Goal: Find specific fact: Find specific fact

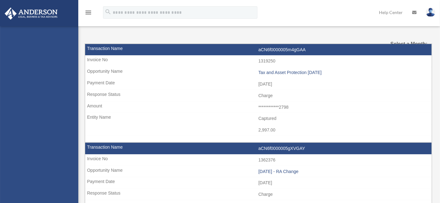
select select
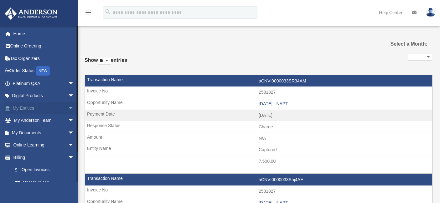
click at [23, 109] on link "My Entities arrow_drop_down" at bounding box center [43, 108] width 79 height 13
click at [68, 107] on span "arrow_drop_down" at bounding box center [74, 108] width 13 height 13
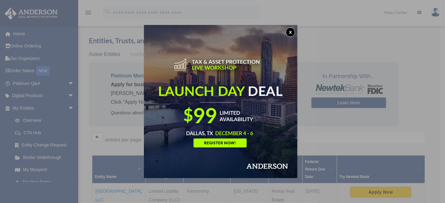
click at [292, 29] on button "x" at bounding box center [290, 32] width 9 height 9
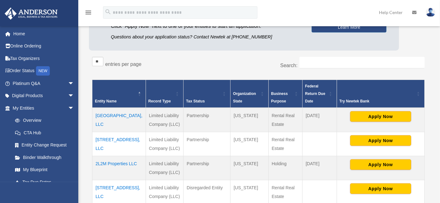
scroll to position [76, 0]
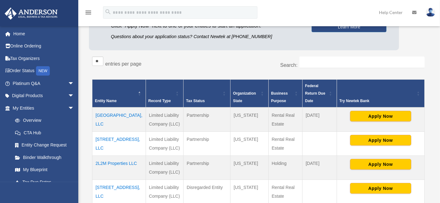
click at [116, 114] on td "1481 5th Ave Troy NY, LLC" at bounding box center [118, 120] width 53 height 24
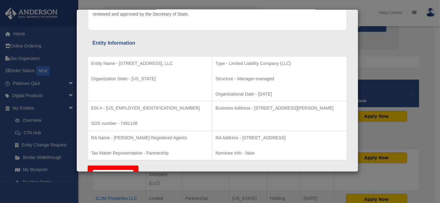
scroll to position [92, 0]
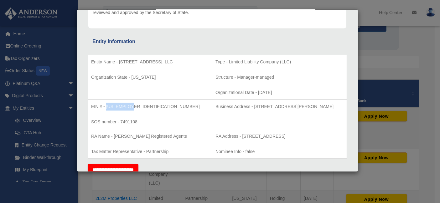
drag, startPoint x: 135, startPoint y: 104, endPoint x: 106, endPoint y: 107, distance: 29.8
click at [106, 107] on p "EIN # - 33-2507014" at bounding box center [150, 107] width 118 height 8
copy p "33-2507014"
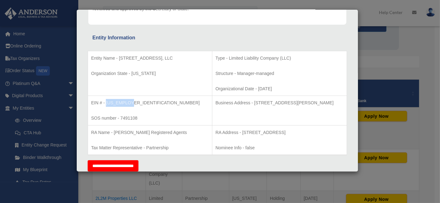
scroll to position [95, 0]
